Goal: Task Accomplishment & Management: Manage account settings

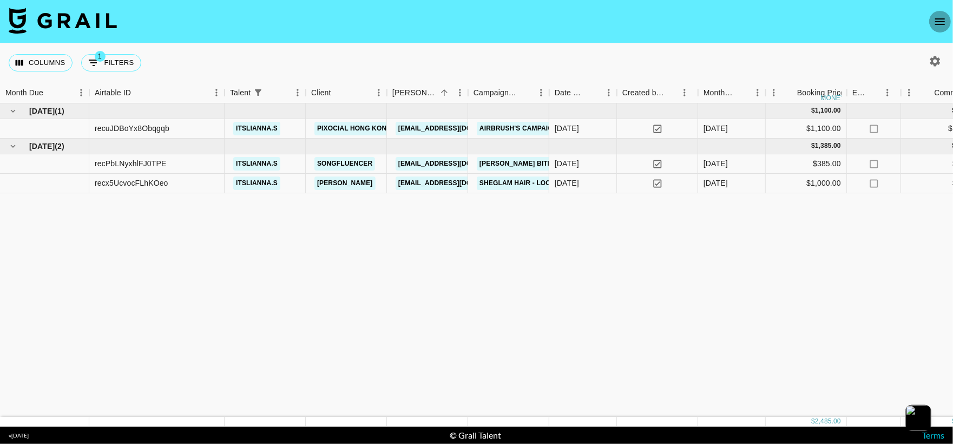
click at [948, 16] on button "open drawer" at bounding box center [941, 22] width 22 height 22
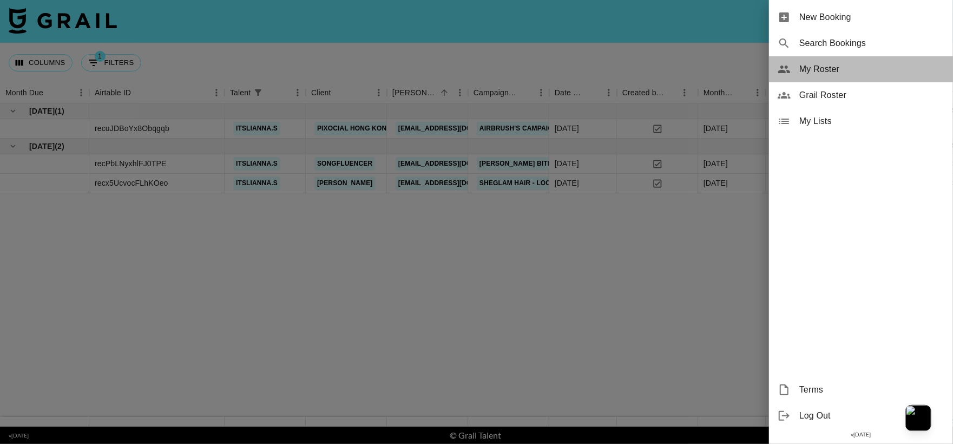
click at [861, 68] on span "My Roster" at bounding box center [872, 69] width 145 height 13
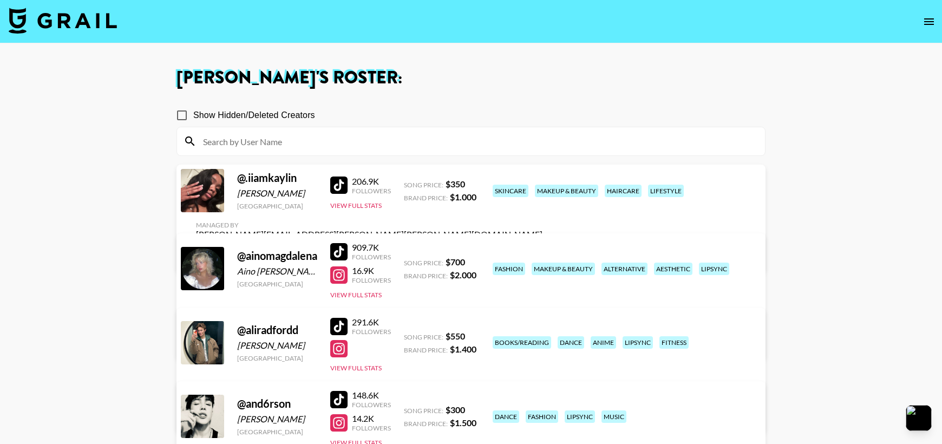
click at [936, 15] on button "open drawer" at bounding box center [929, 22] width 22 height 22
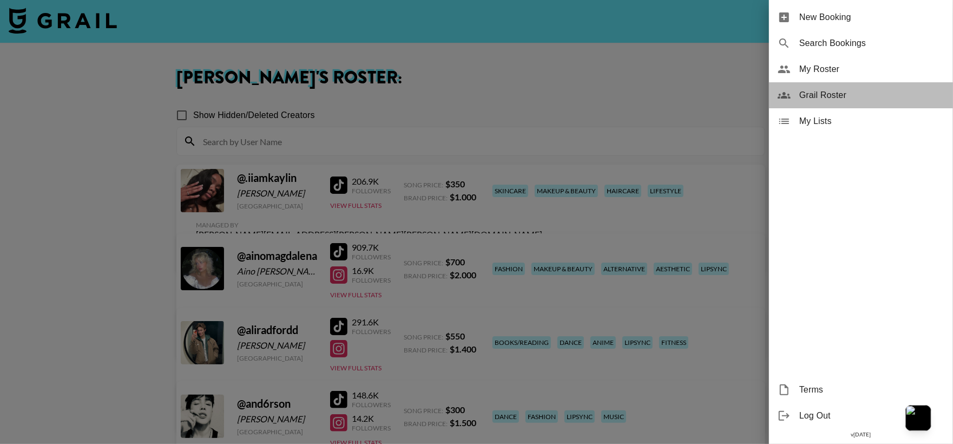
click at [884, 94] on span "Grail Roster" at bounding box center [872, 95] width 145 height 13
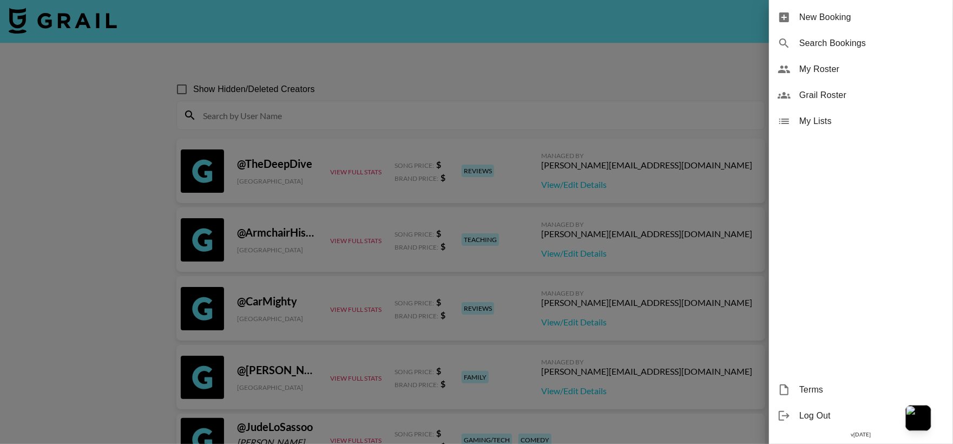
click at [455, 126] on div at bounding box center [476, 222] width 953 height 444
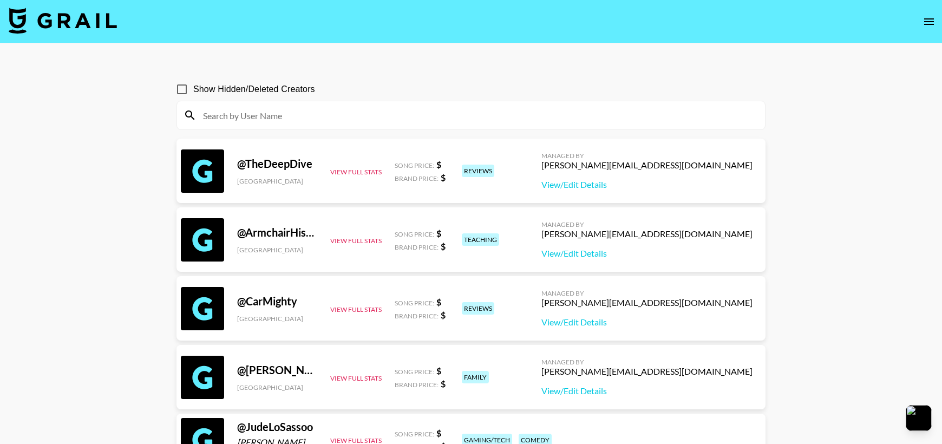
click at [437, 115] on input at bounding box center [478, 115] width 562 height 17
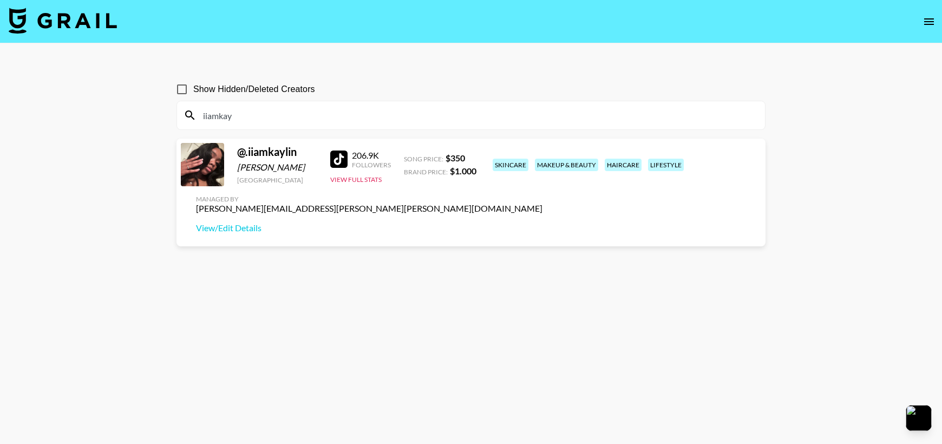
type input "iiamkay"
click at [181, 89] on input "Show Hidden/Deleted Creators" at bounding box center [182, 89] width 23 height 23
checkbox input "true"
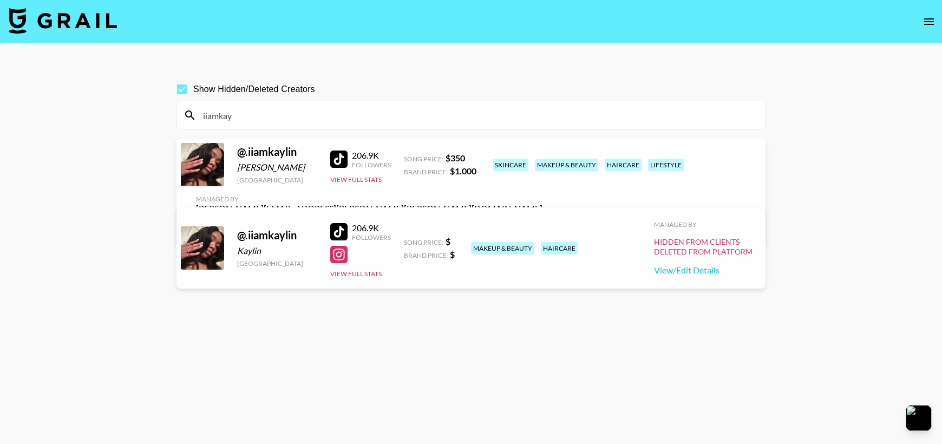
click at [325, 113] on input "iiamkay" at bounding box center [478, 115] width 562 height 17
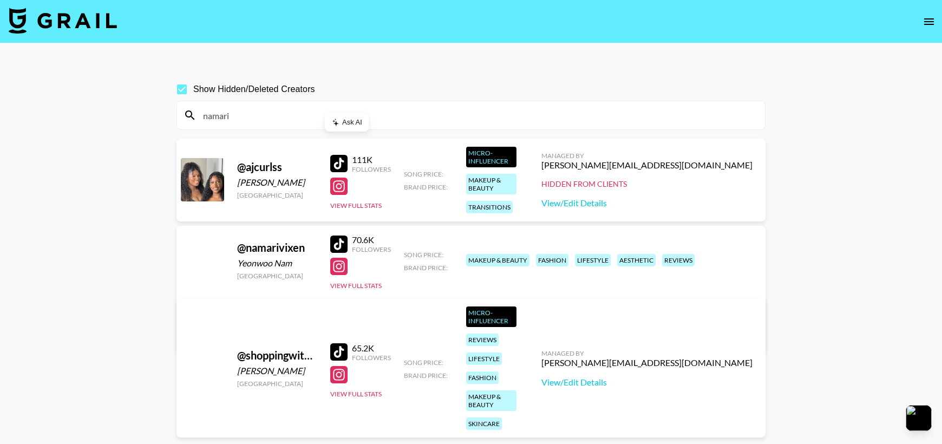
type input "namari"
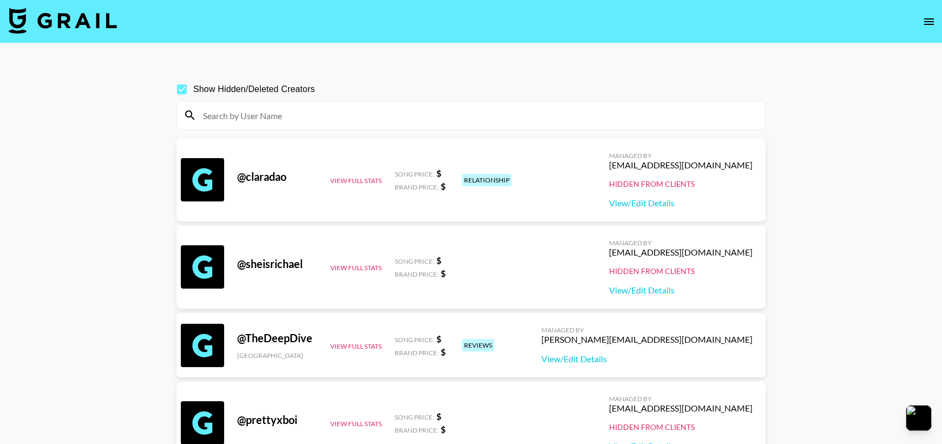
click at [412, 113] on input at bounding box center [478, 115] width 562 height 17
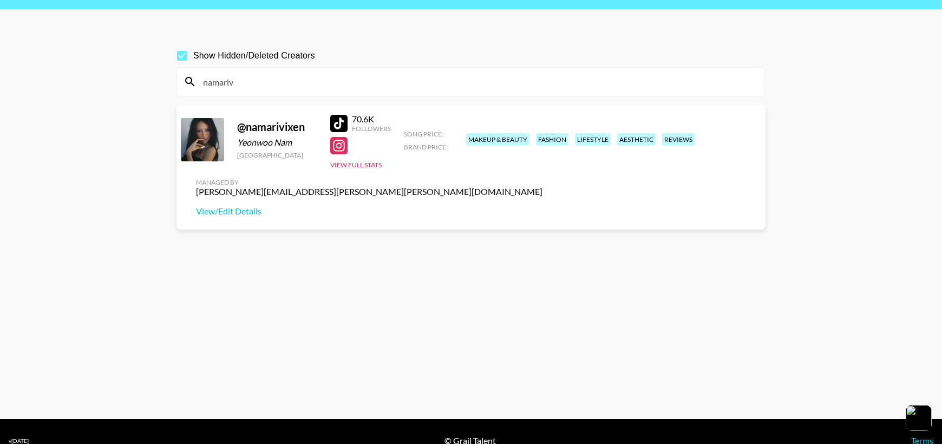
scroll to position [52, 0]
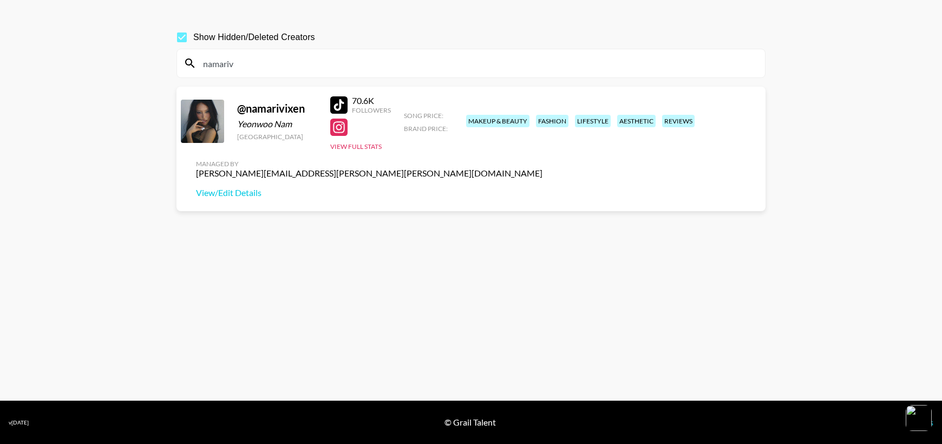
click at [430, 65] on input "namariv" at bounding box center [478, 63] width 562 height 17
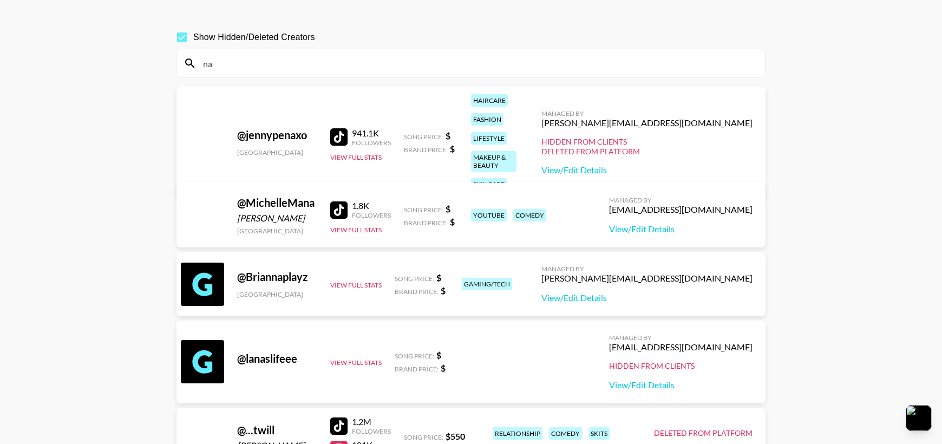
type input "n"
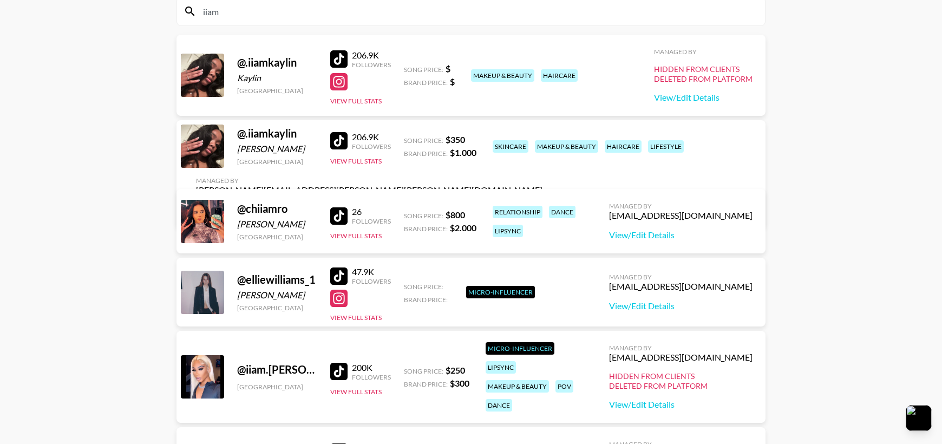
scroll to position [0, 0]
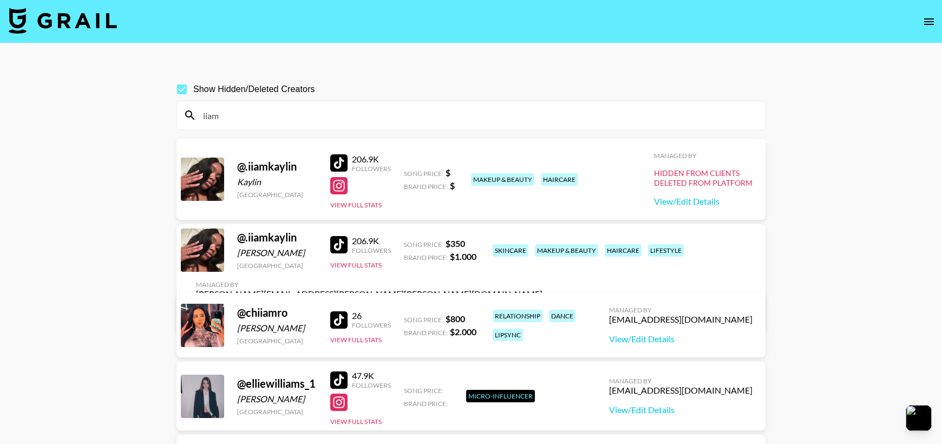
click at [383, 116] on input "iiam" at bounding box center [478, 115] width 562 height 17
type input "i"
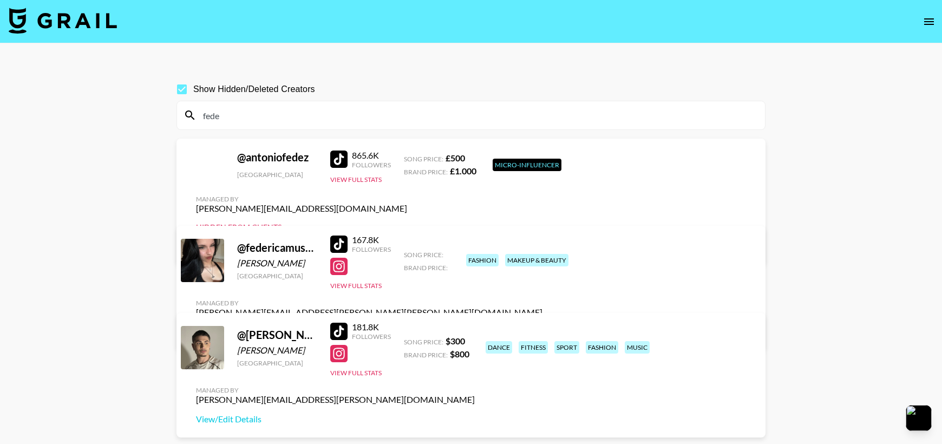
type input "fede"
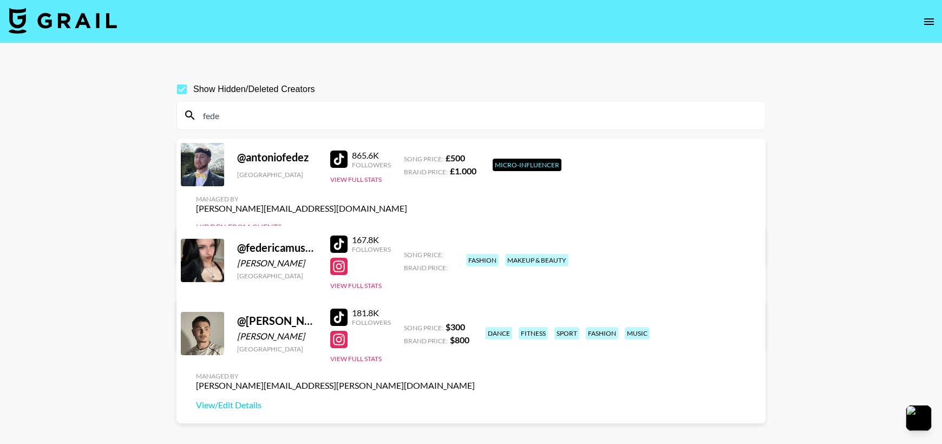
click at [344, 126] on div "fede" at bounding box center [471, 115] width 588 height 28
click at [261, 120] on input "fede" at bounding box center [478, 115] width 562 height 17
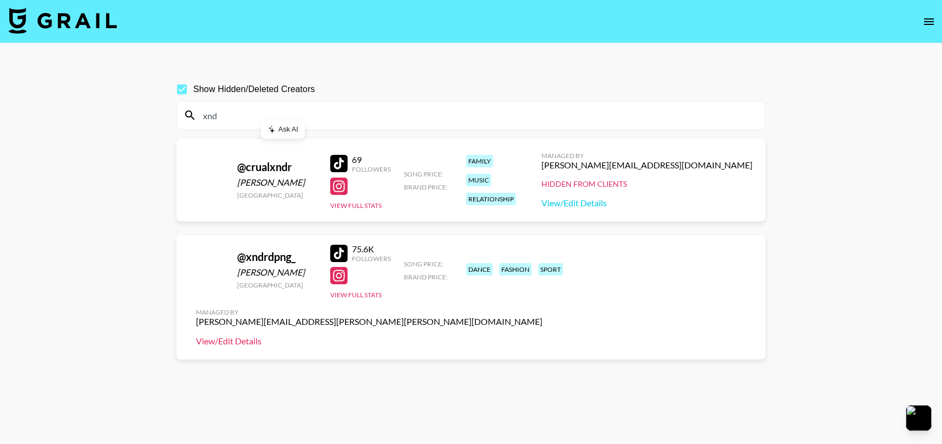
type input "xnd"
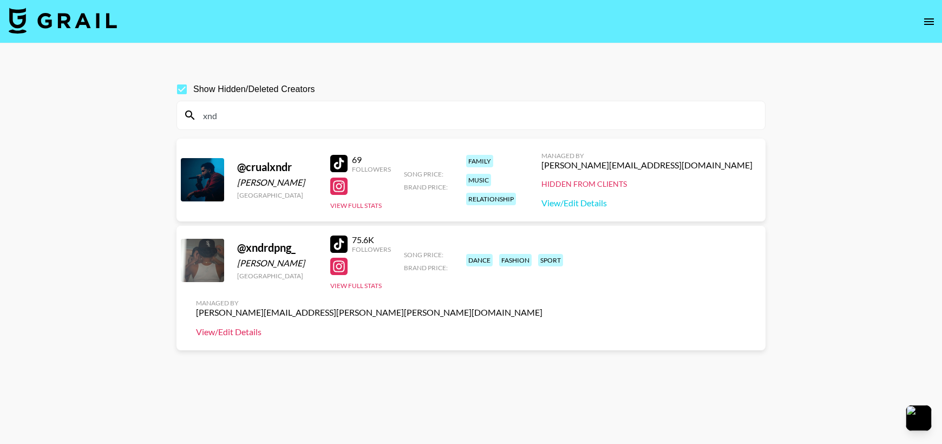
click at [543, 326] on link "View/Edit Details" at bounding box center [369, 331] width 347 height 11
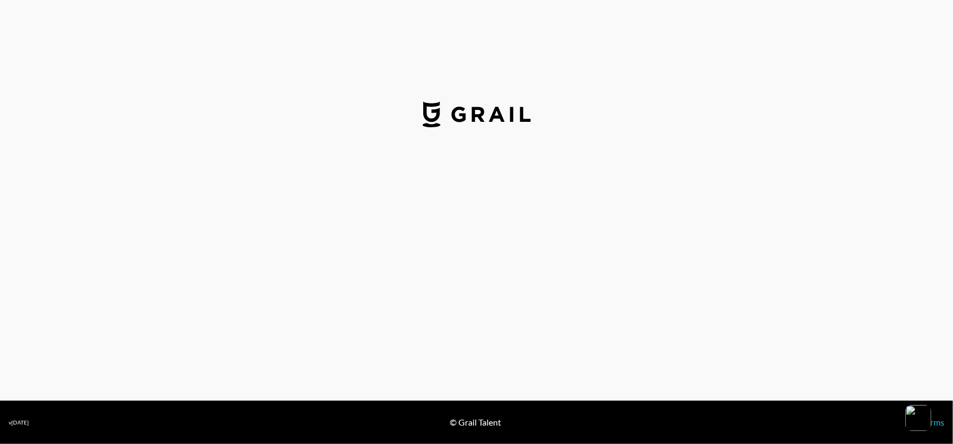
select select "USD"
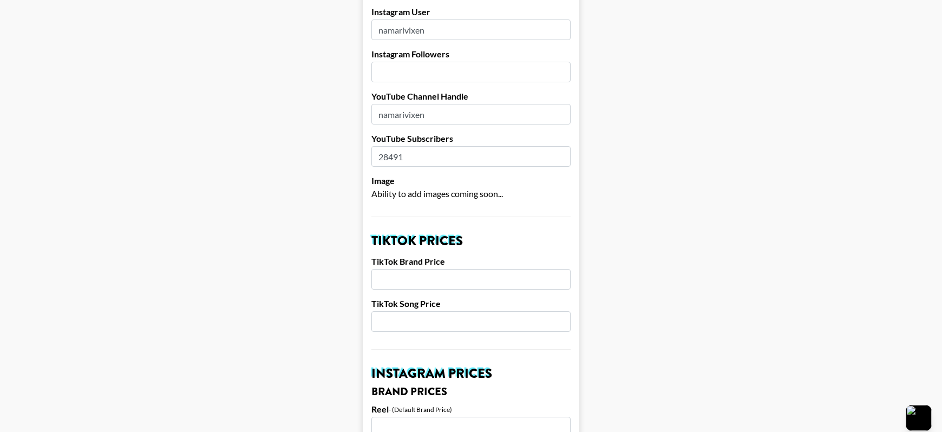
scroll to position [191, 0]
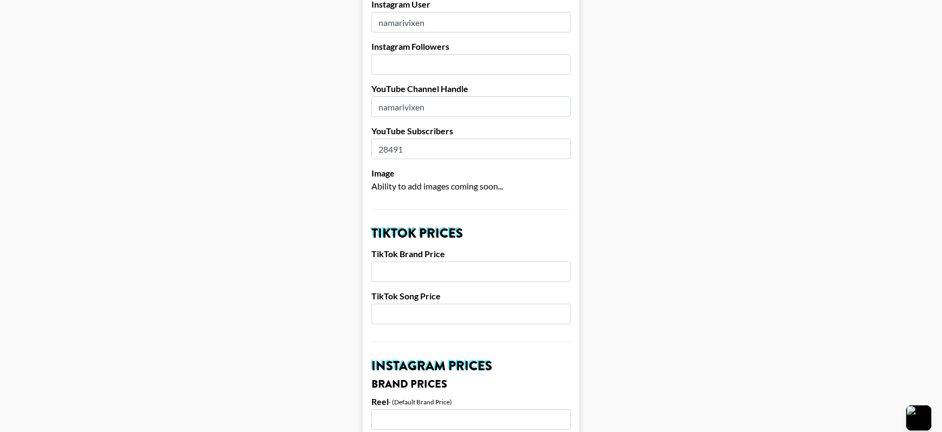
click at [455, 262] on input "number" at bounding box center [470, 272] width 199 height 21
type input "1000"
click at [451, 304] on input "number" at bounding box center [470, 314] width 199 height 21
type input "2"
type input "350"
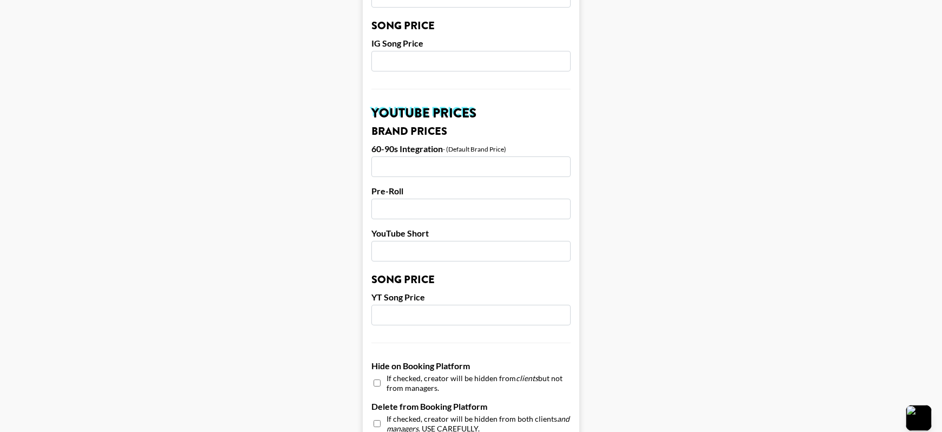
scroll to position [949, 0]
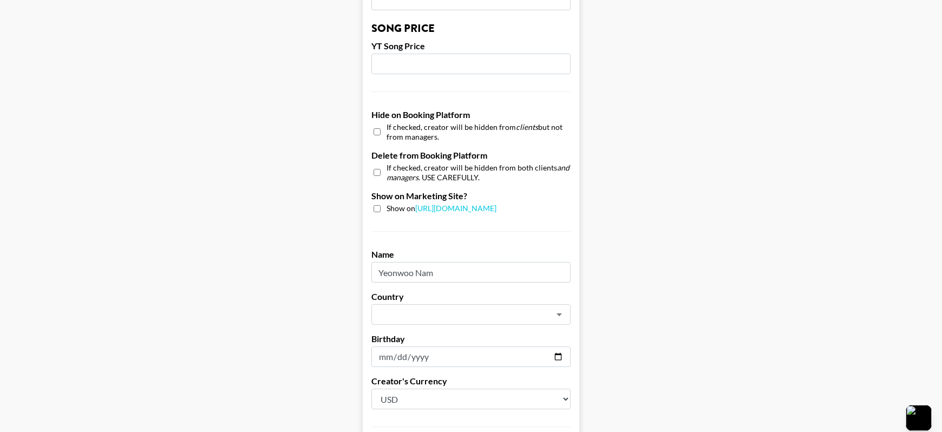
click at [382, 204] on div "Show on https://grail-talent.com/talent" at bounding box center [470, 209] width 199 height 10
click at [381, 205] on input "checkbox" at bounding box center [377, 208] width 7 height 7
checkbox input "true"
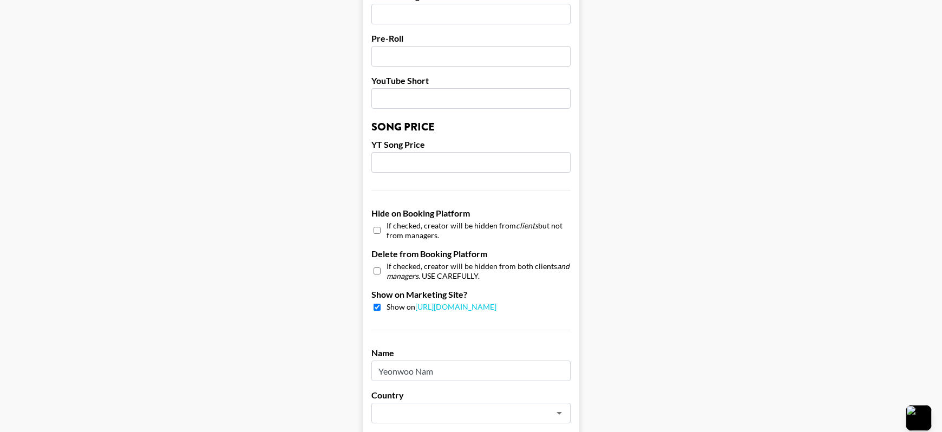
scroll to position [1037, 0]
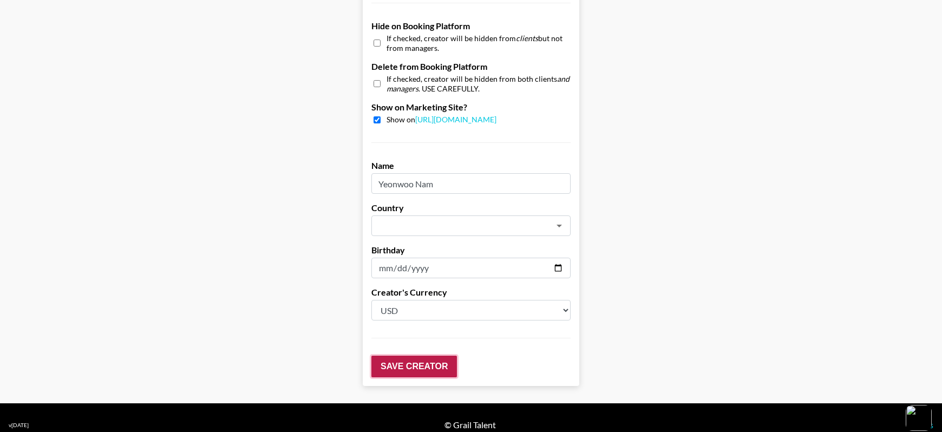
click at [435, 357] on input "Save Creator" at bounding box center [414, 367] width 86 height 22
click at [435, 220] on input "text" at bounding box center [457, 226] width 158 height 12
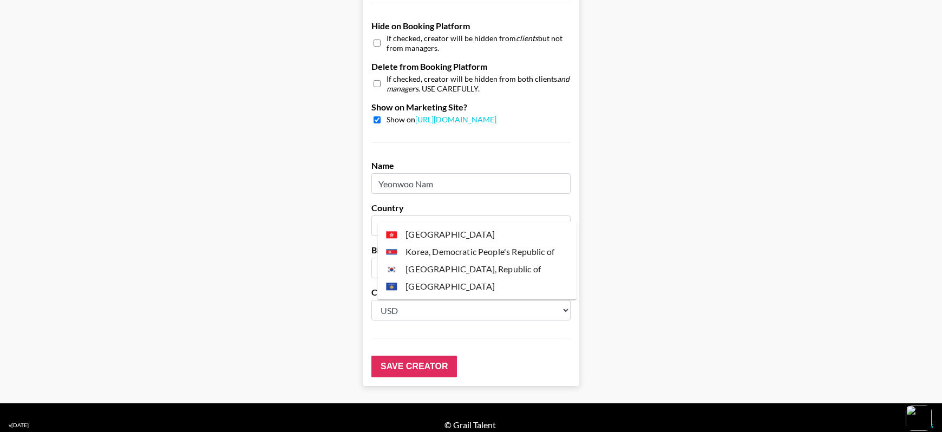
click at [488, 269] on li "Korea, Republic of" at bounding box center [476, 268] width 199 height 17
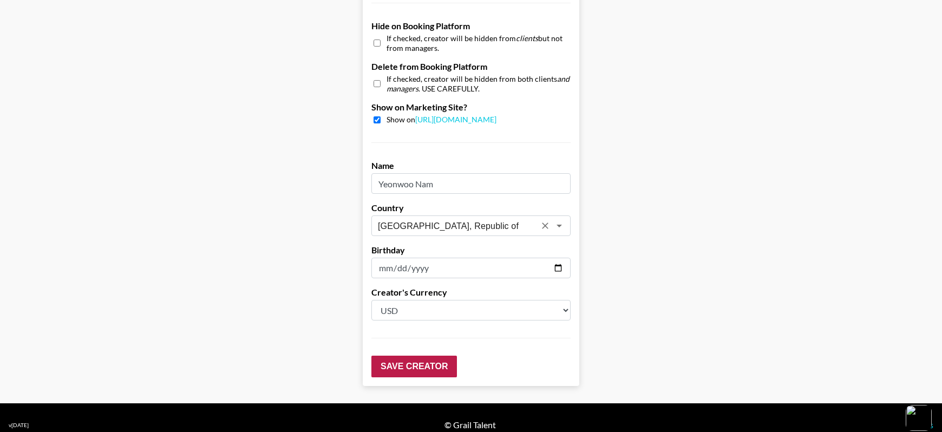
type input "Korea, Republic of"
click at [437, 356] on input "Save Creator" at bounding box center [414, 367] width 86 height 22
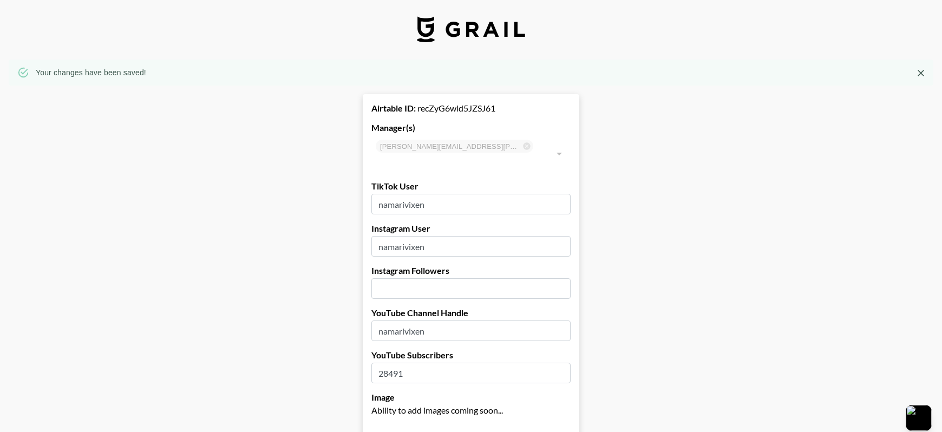
scroll to position [0, 0]
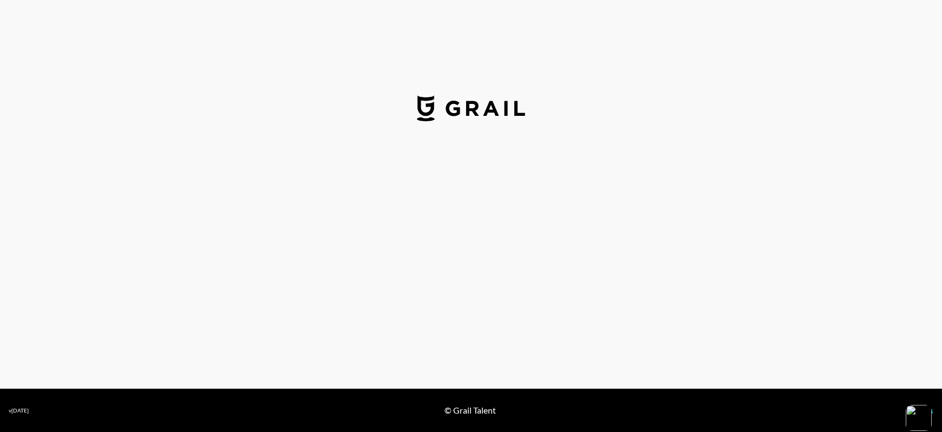
select select "USD"
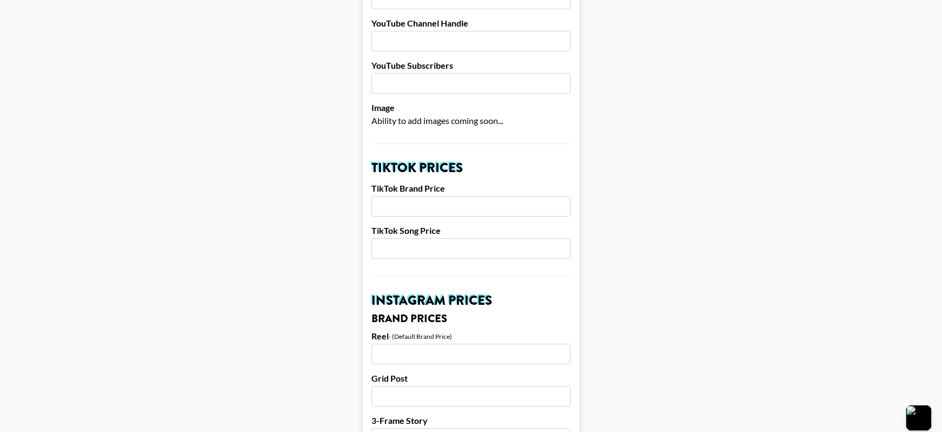
scroll to position [269, 0]
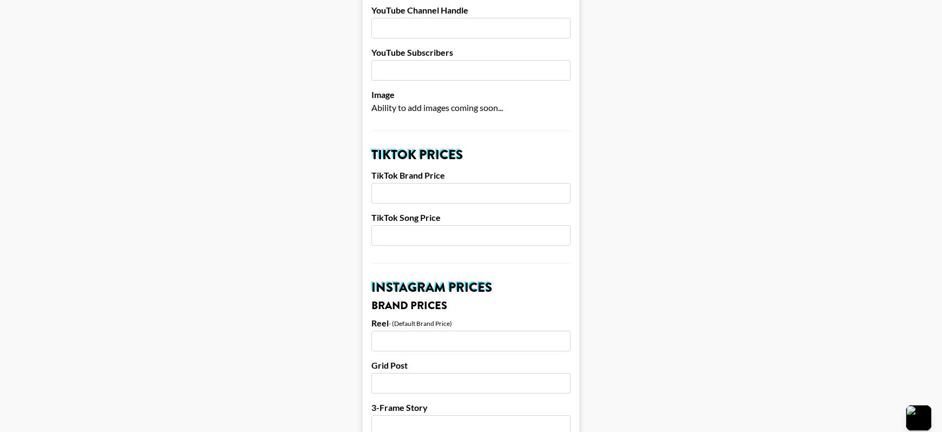
click at [423, 183] on input "number" at bounding box center [470, 193] width 199 height 21
type input "1200"
click at [429, 226] on input "number" at bounding box center [470, 235] width 199 height 21
type input "350"
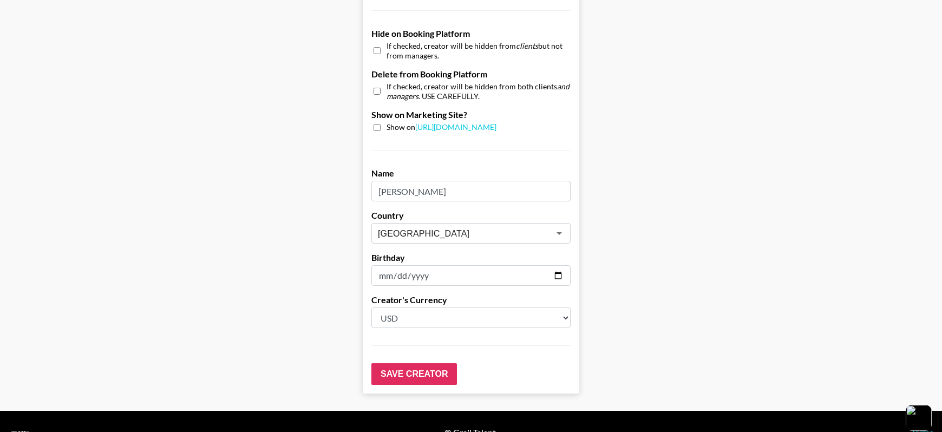
scroll to position [1037, 0]
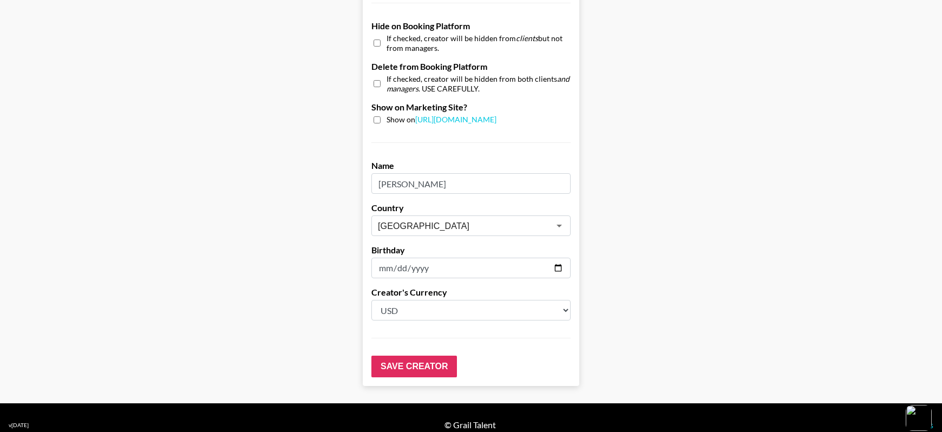
click at [384, 115] on div "Show on https://grail-talent.com/talent" at bounding box center [470, 120] width 199 height 10
click at [381, 116] on input "checkbox" at bounding box center [377, 119] width 7 height 7
checkbox input "true"
click at [440, 356] on input "Save Creator" at bounding box center [414, 367] width 86 height 22
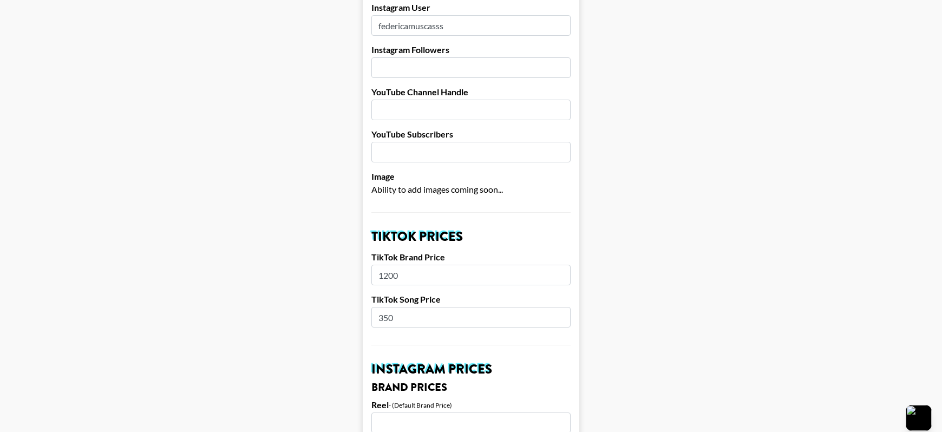
scroll to position [0, 0]
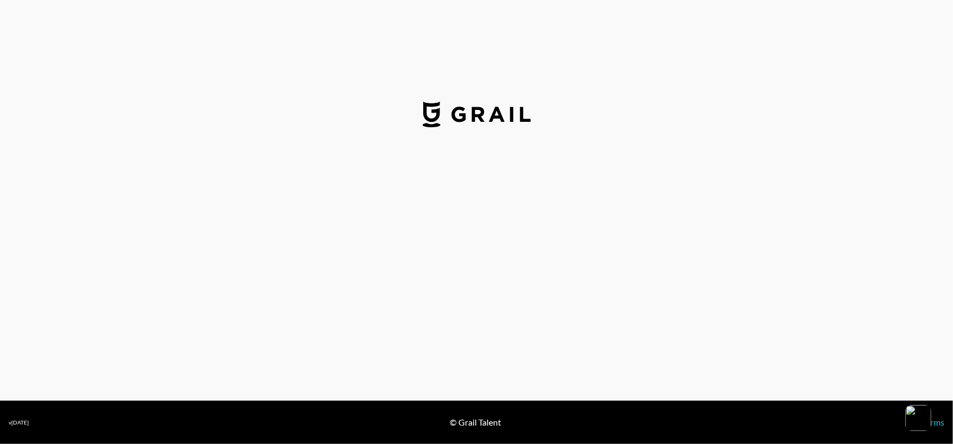
select select "USD"
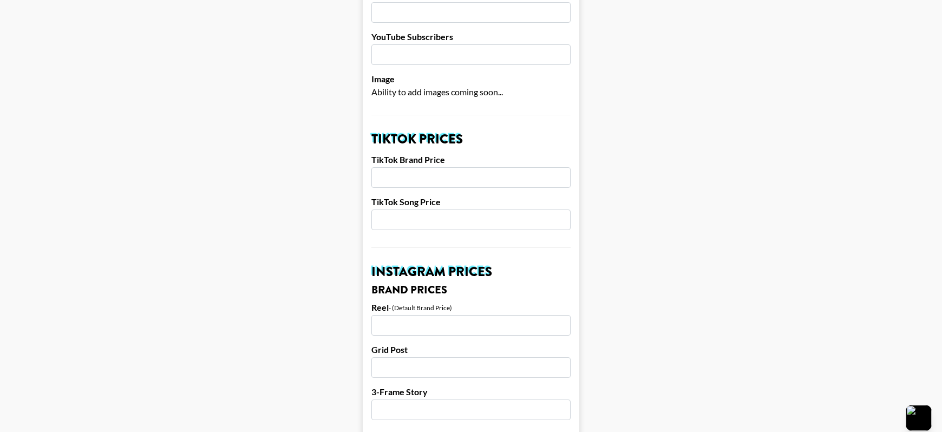
scroll to position [286, 0]
click at [440, 166] on input "number" at bounding box center [470, 176] width 199 height 21
type input "500"
click at [438, 208] on input "number" at bounding box center [470, 218] width 199 height 21
type input "200"
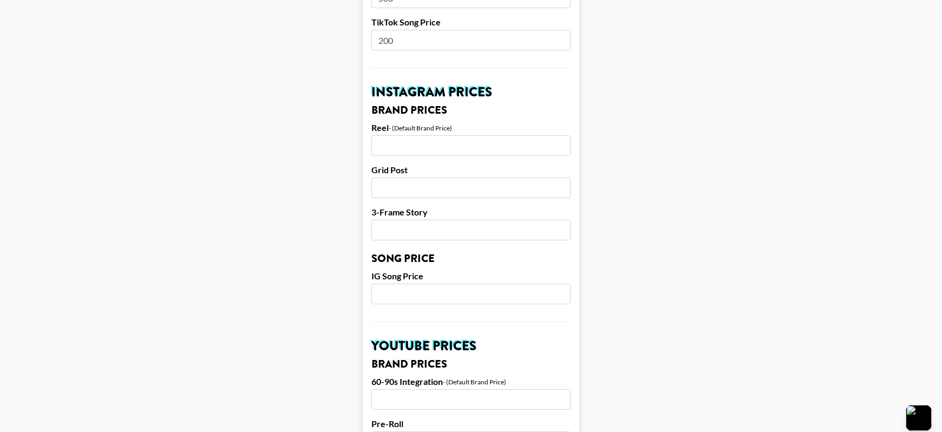
scroll to position [1037, 0]
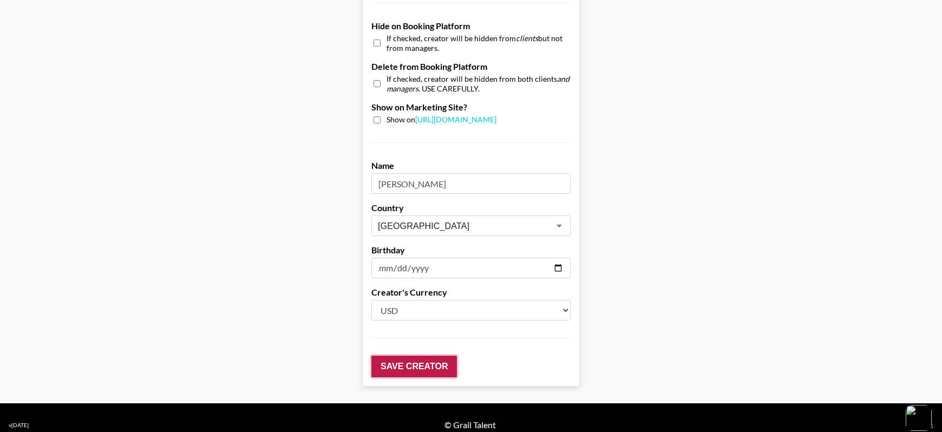
click at [422, 356] on input "Save Creator" at bounding box center [414, 367] width 86 height 22
click at [380, 116] on input "checkbox" at bounding box center [377, 119] width 7 height 7
checkbox input "true"
click at [417, 358] on input "Save Creator" at bounding box center [414, 367] width 86 height 22
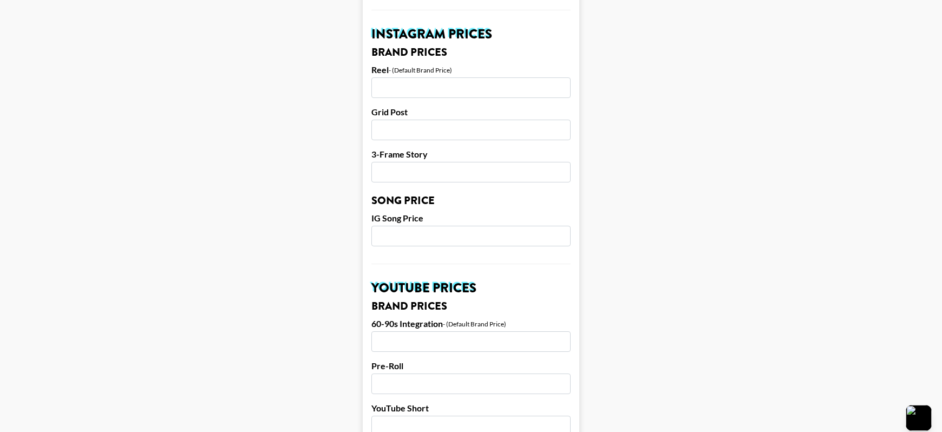
scroll to position [1072, 3]
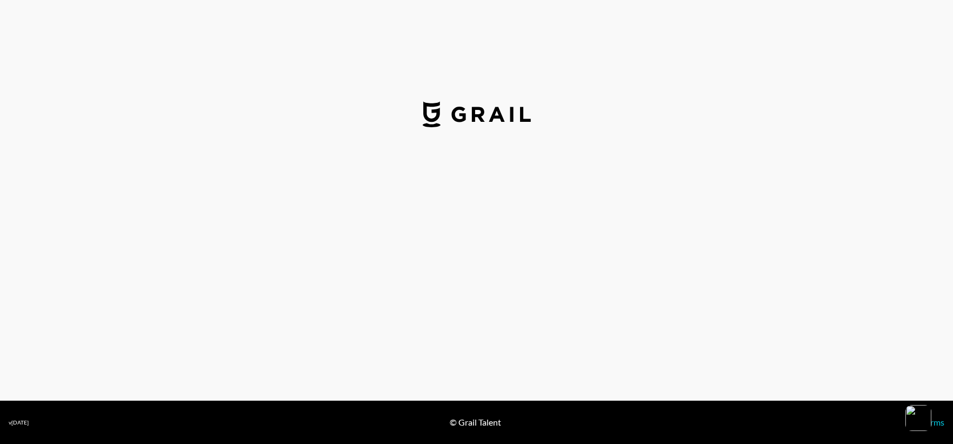
select select "USD"
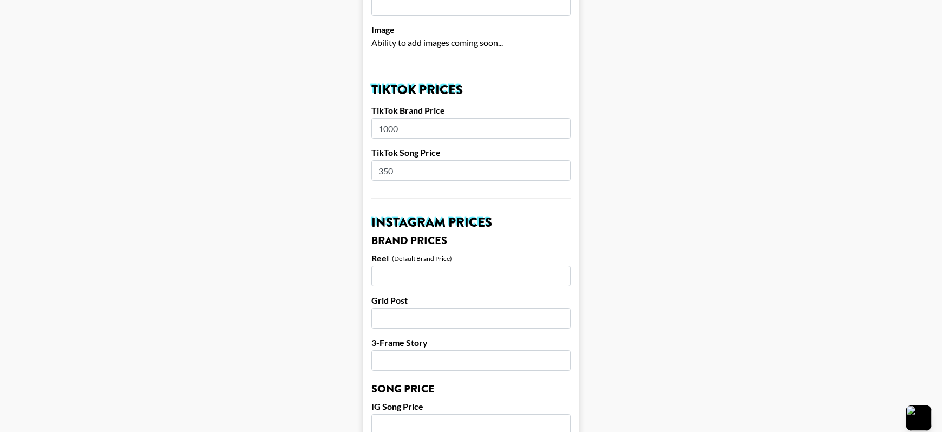
scroll to position [297, 0]
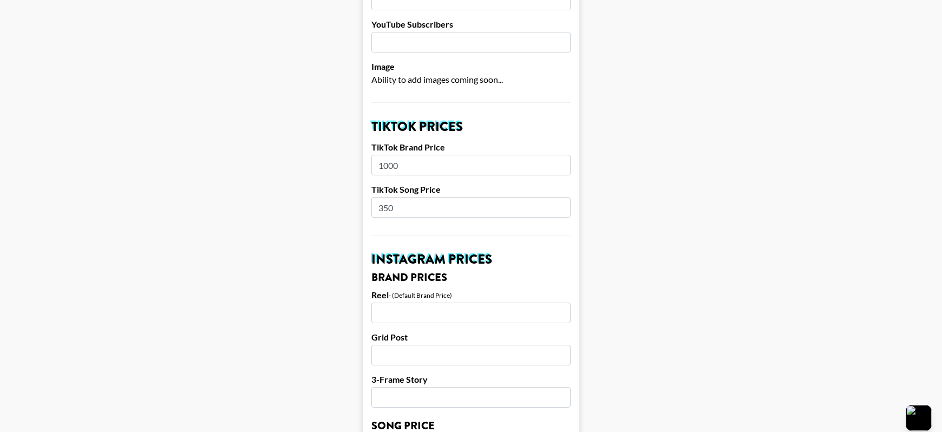
click at [393, 155] on input "1000" at bounding box center [470, 165] width 199 height 21
type input "1200"
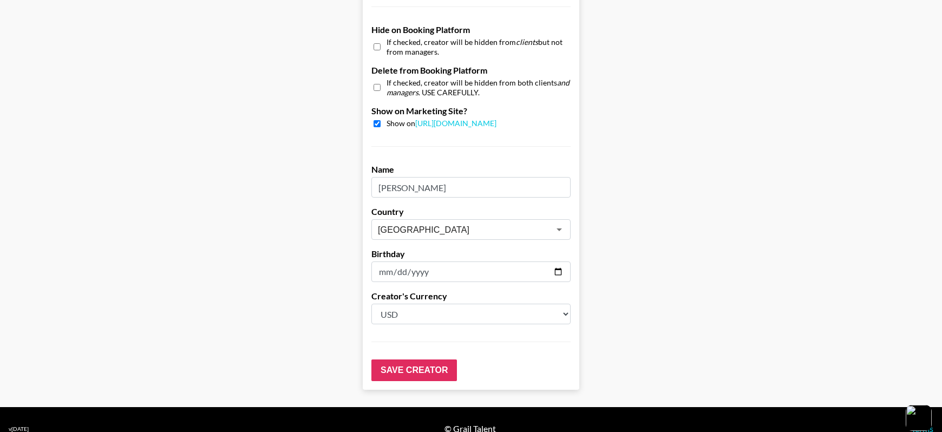
scroll to position [1037, 0]
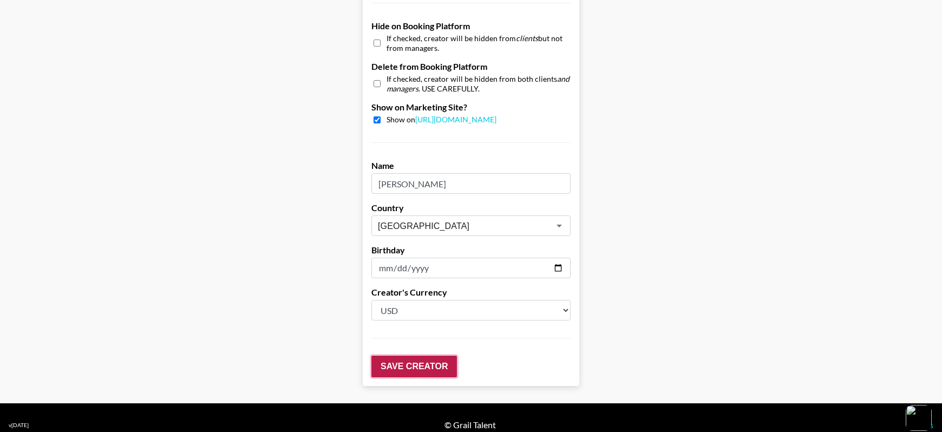
click at [406, 356] on input "Save Creator" at bounding box center [414, 367] width 86 height 22
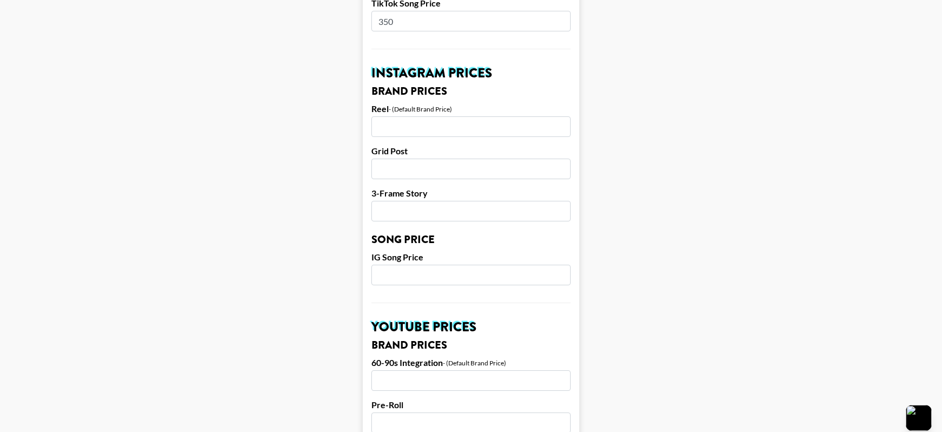
scroll to position [0, 0]
